Goal: Find specific page/section: Find specific page/section

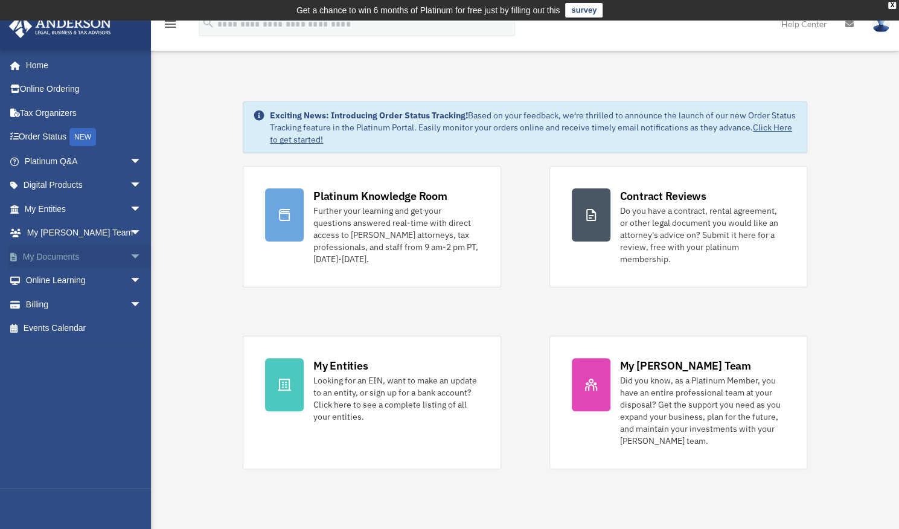
click at [130, 255] on span "arrow_drop_down" at bounding box center [142, 256] width 24 height 25
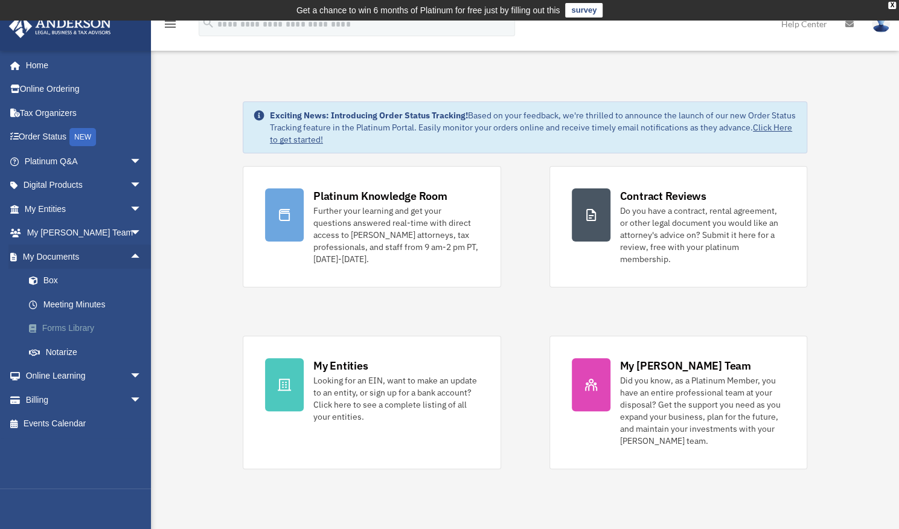
click at [69, 329] on link "Forms Library" at bounding box center [88, 328] width 143 height 24
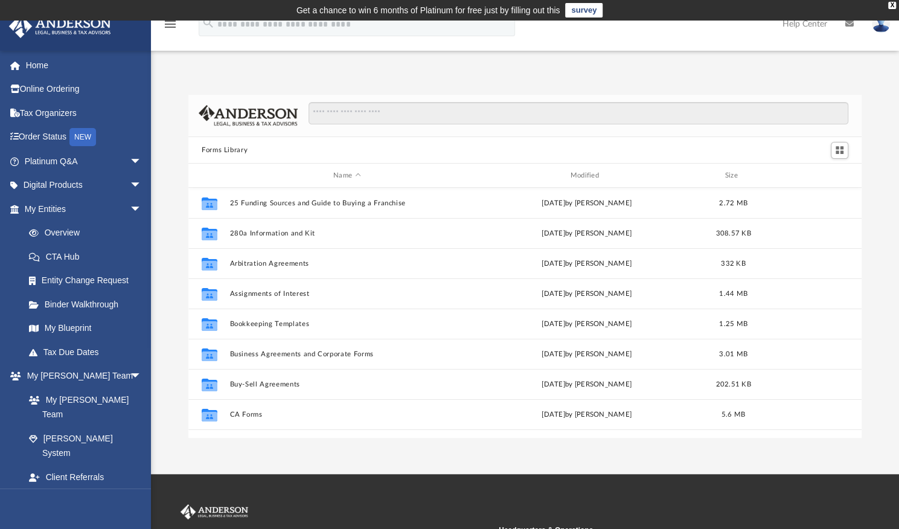
scroll to position [265, 663]
click at [402, 115] on input "Search files and folders" at bounding box center [578, 113] width 540 height 23
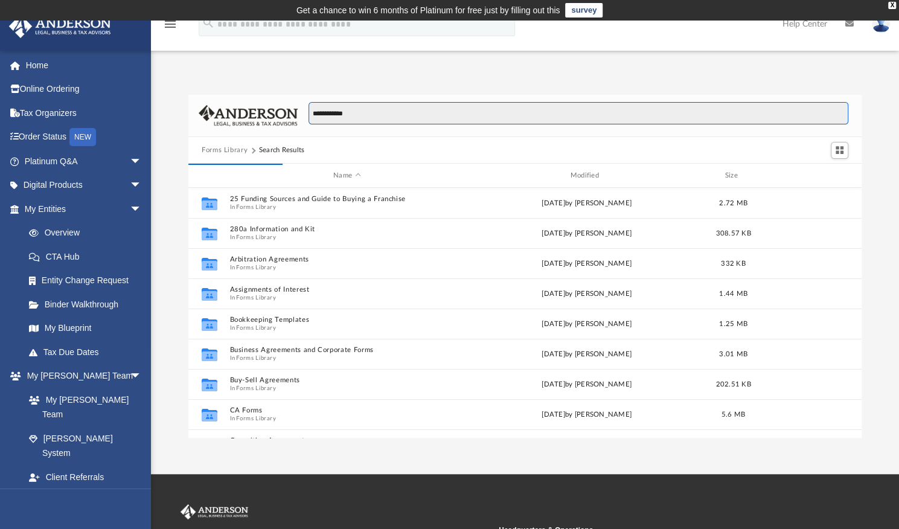
type input "**********"
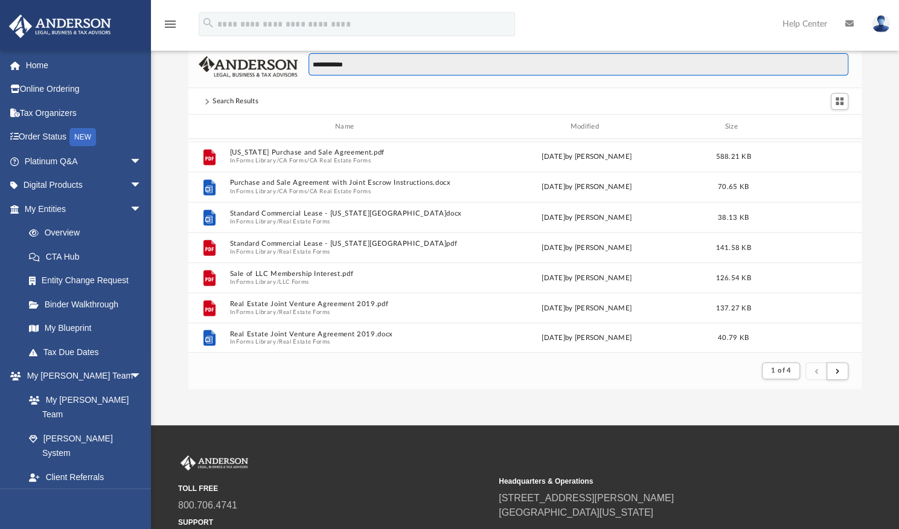
scroll to position [49, 0]
